Goal: Task Accomplishment & Management: Manage account settings

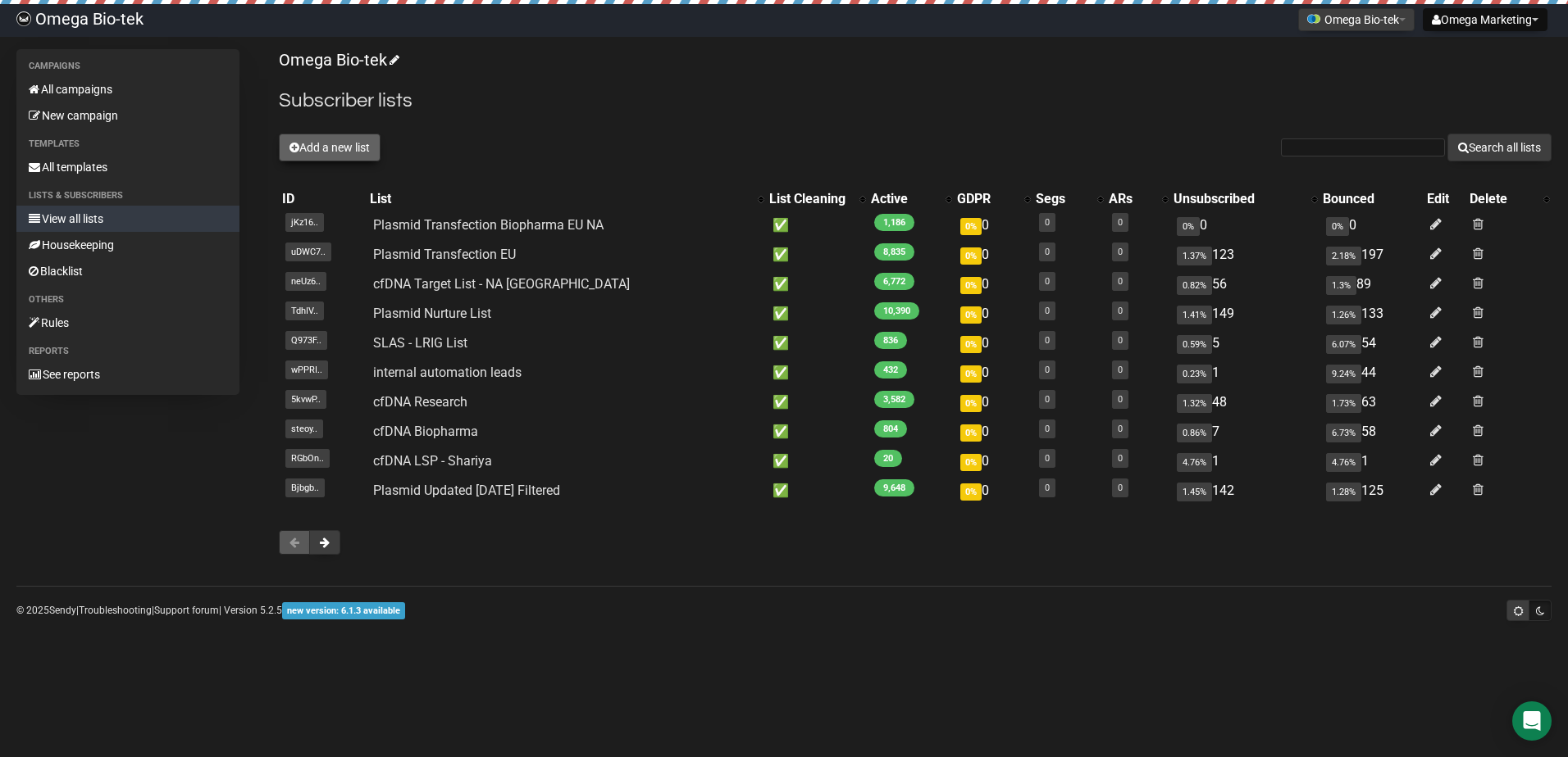
click at [335, 142] on button "Add a new list" at bounding box center [329, 147] width 102 height 28
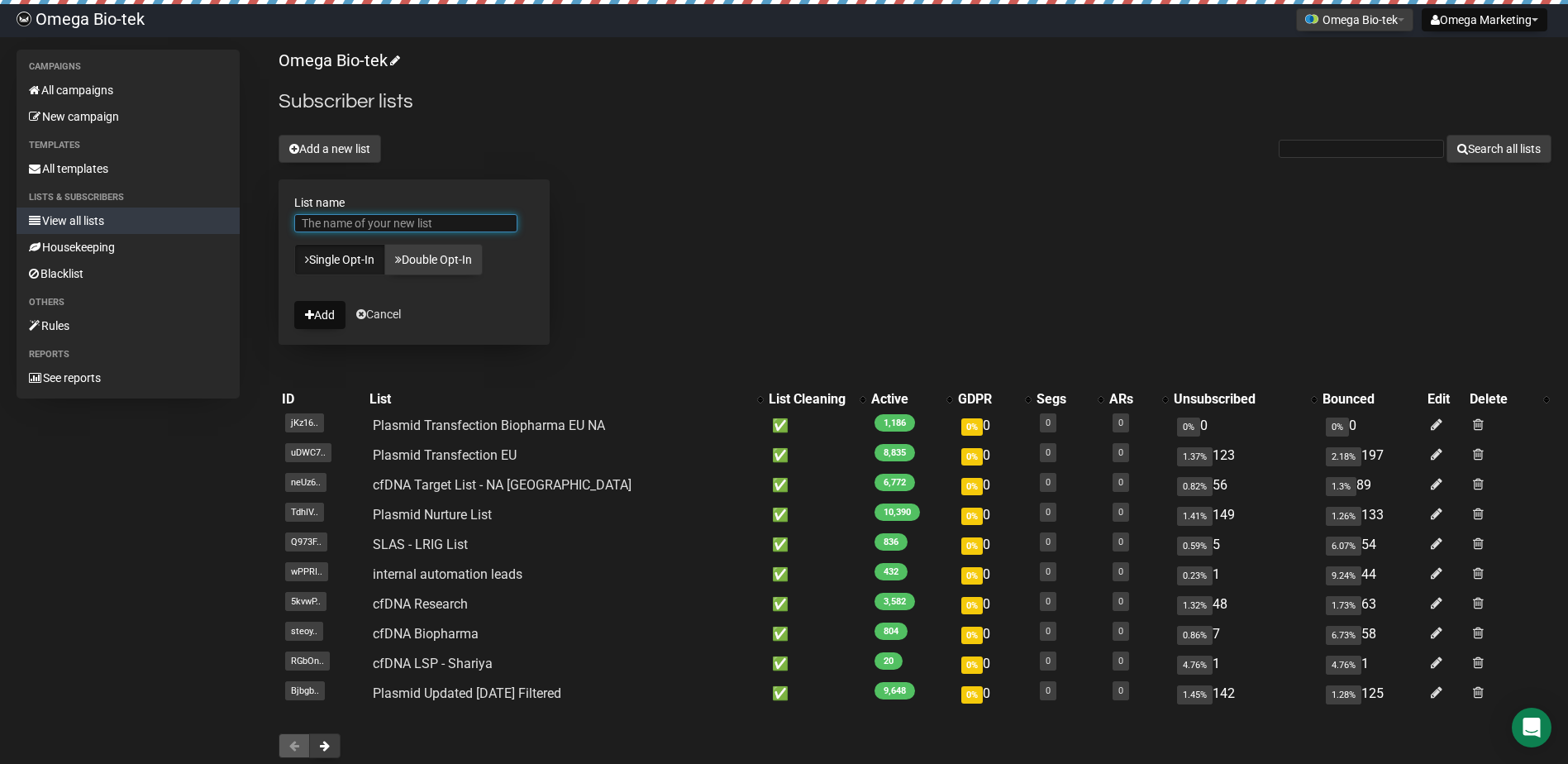
click at [347, 223] on input "List name" at bounding box center [406, 223] width 223 height 19
type input "TissueMon"
click at [331, 307] on button "Add" at bounding box center [320, 315] width 51 height 28
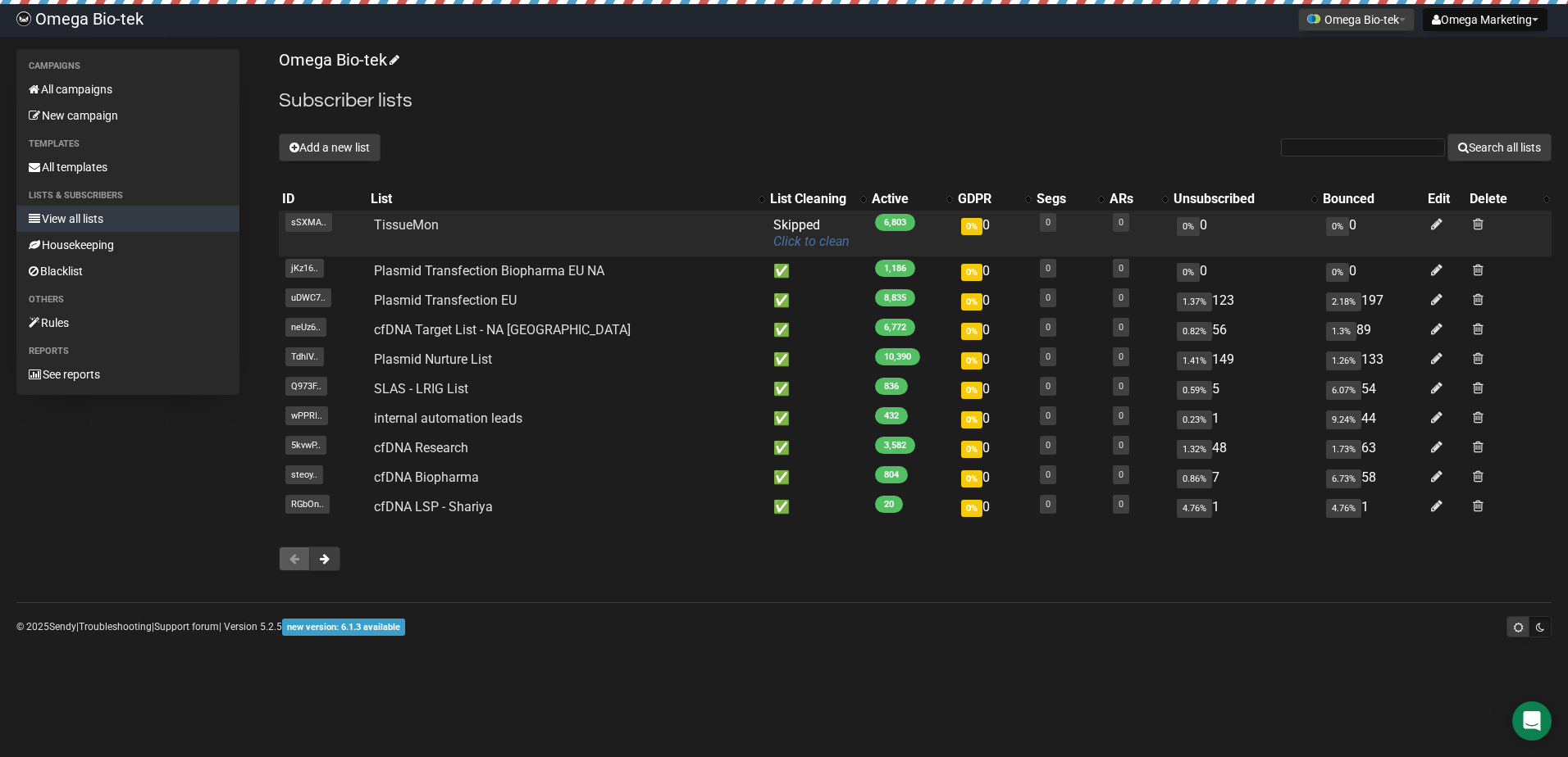
click at [787, 243] on link "Click to clean" at bounding box center [811, 241] width 76 height 16
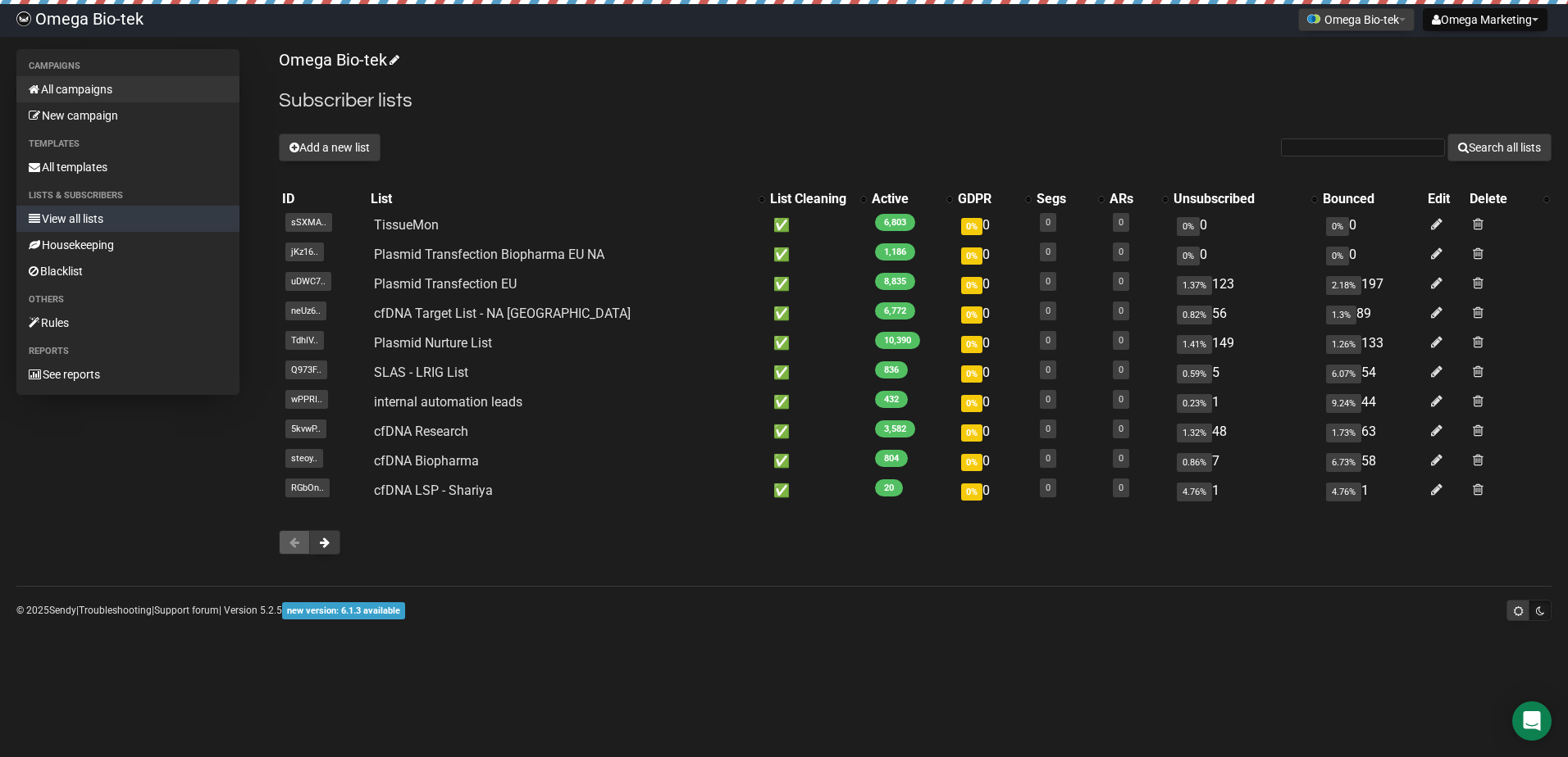
click at [103, 88] on link "All campaigns" at bounding box center [128, 89] width 223 height 27
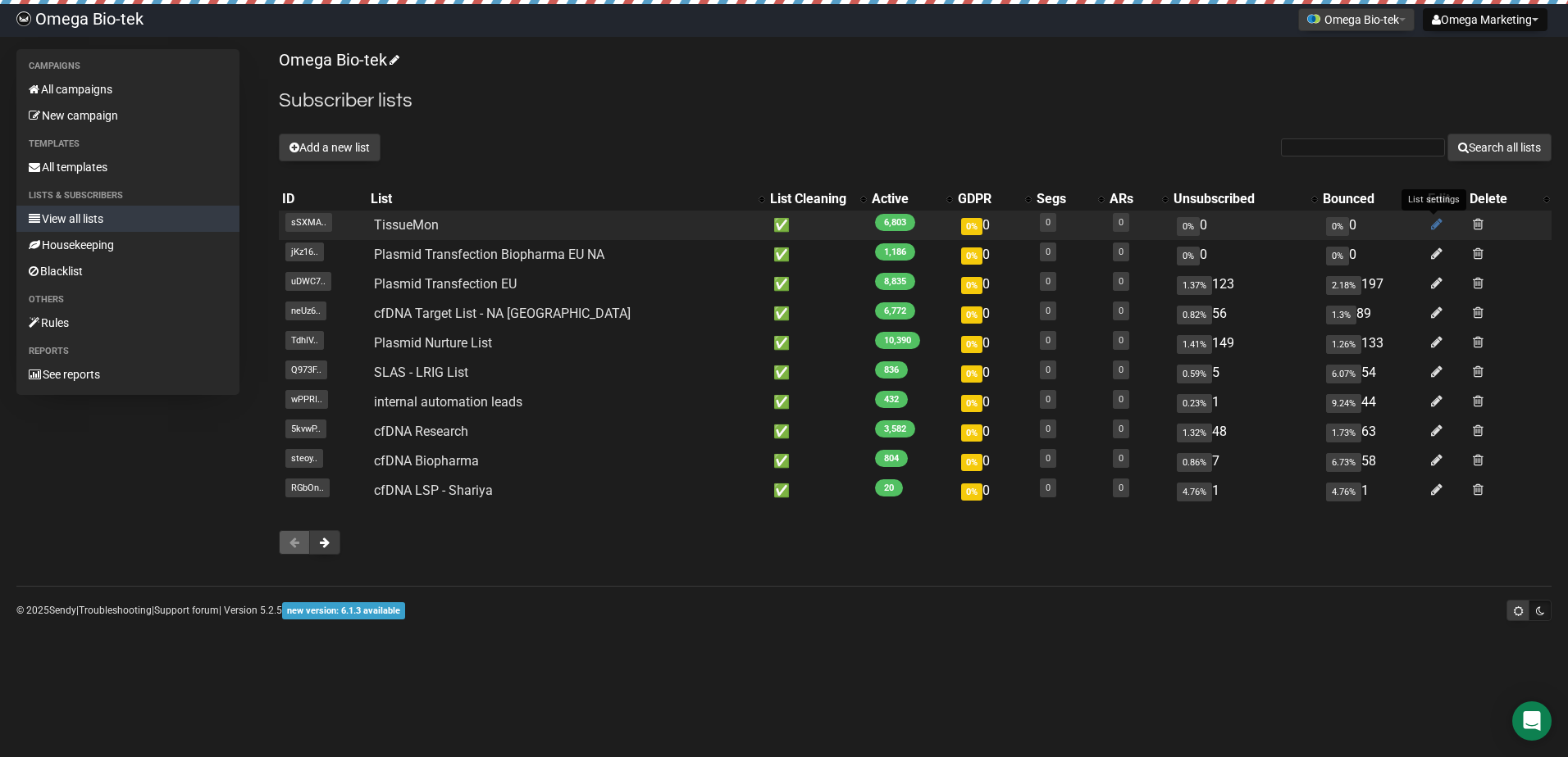
click at [1431, 224] on icon at bounding box center [1437, 223] width 11 height 14
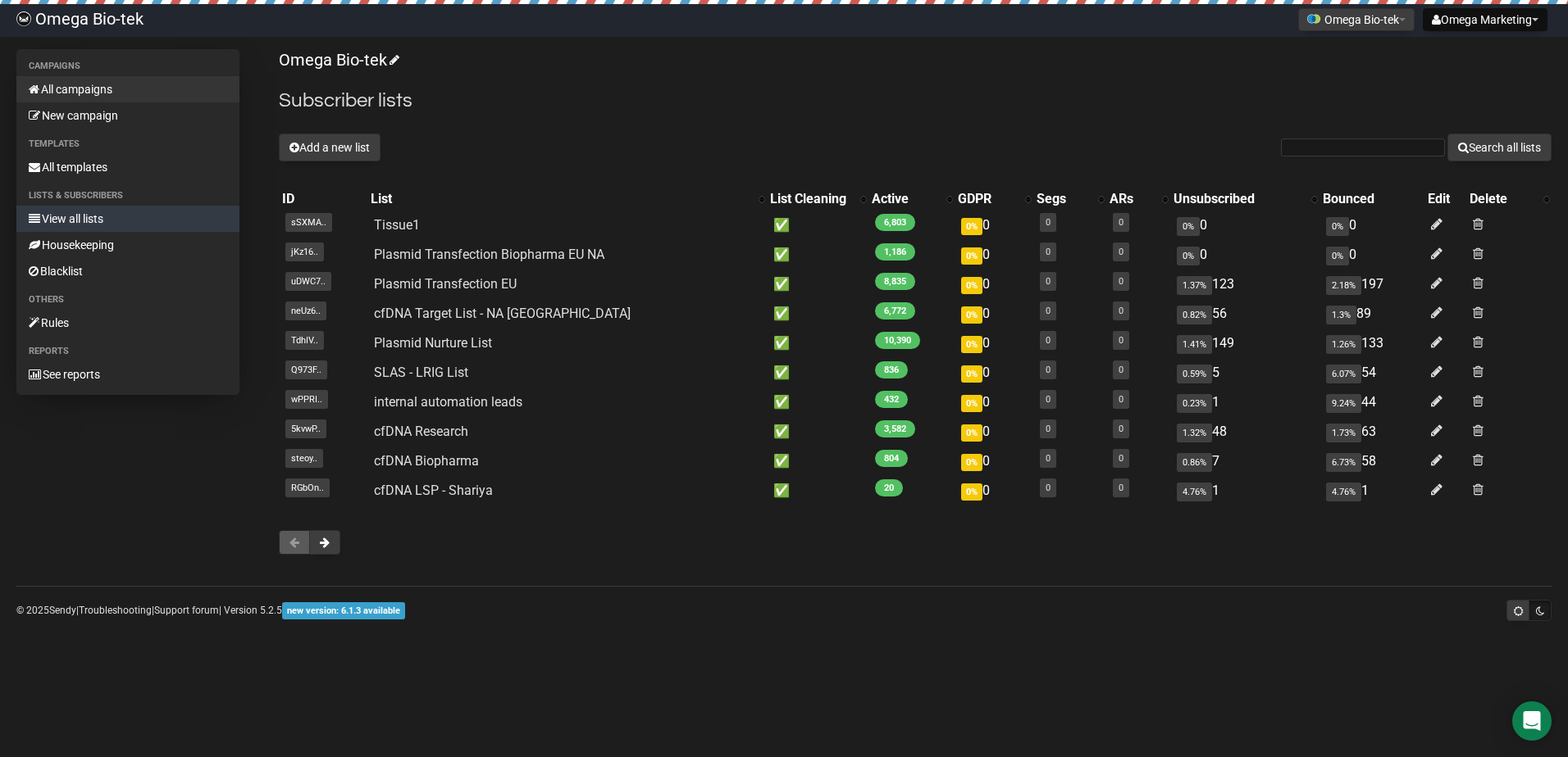
click at [78, 88] on link "All campaigns" at bounding box center [128, 89] width 223 height 27
